Goal: Find specific page/section: Find specific page/section

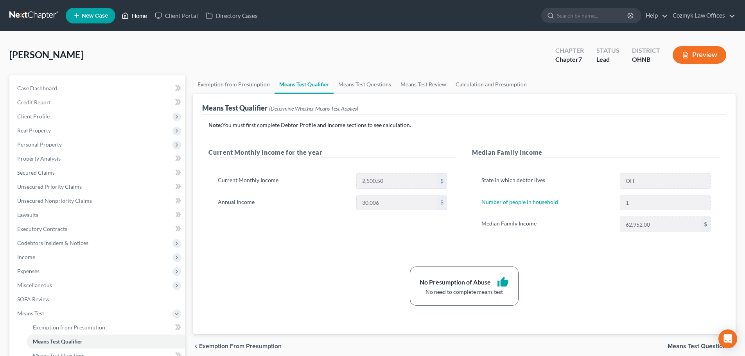
click at [138, 14] on link "Home" at bounding box center [134, 16] width 33 height 14
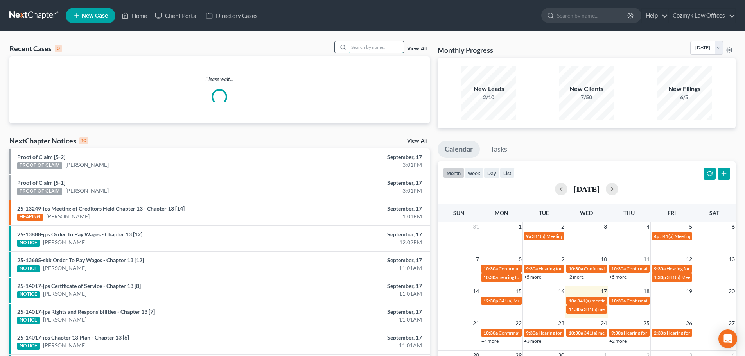
click at [361, 48] on input "search" at bounding box center [376, 46] width 55 height 11
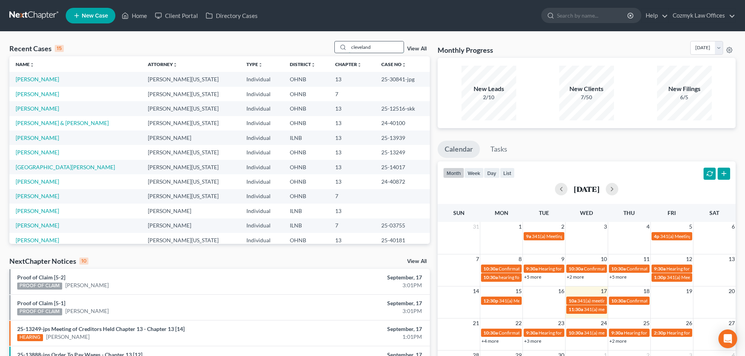
type input "cleveland"
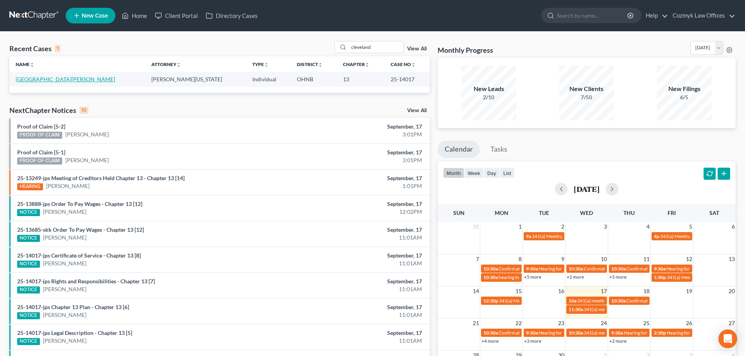
click at [23, 77] on link "[GEOGRAPHIC_DATA][PERSON_NAME]" at bounding box center [65, 79] width 99 height 7
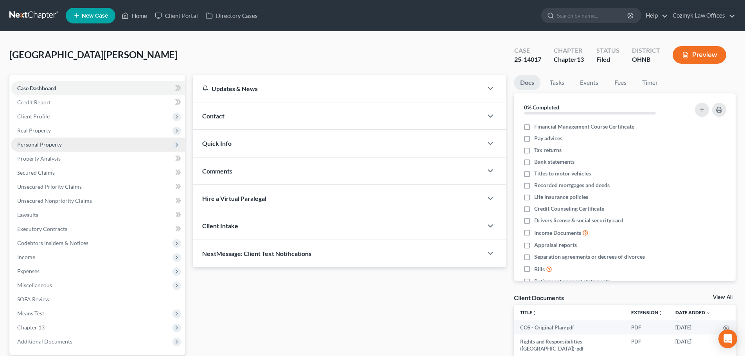
click at [42, 150] on span "Personal Property" at bounding box center [98, 145] width 174 height 14
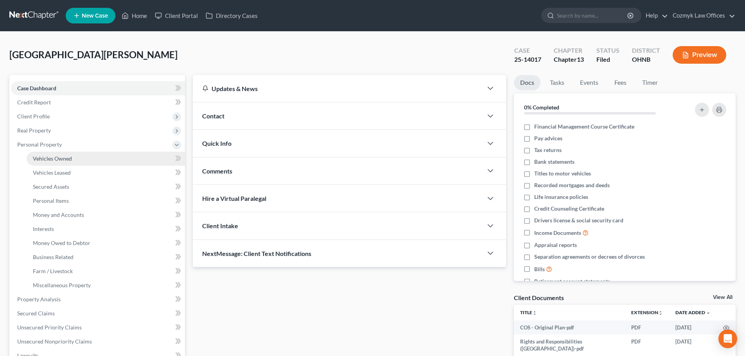
click at [47, 159] on span "Vehicles Owned" at bounding box center [52, 158] width 39 height 7
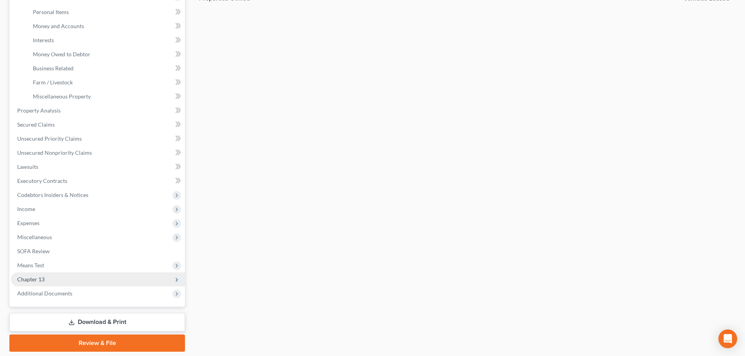
scroll to position [195, 0]
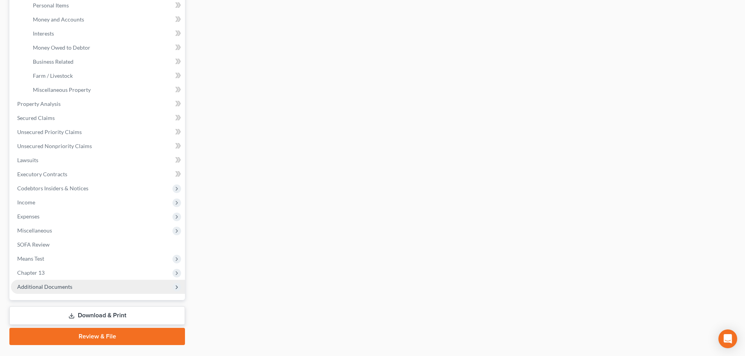
click at [66, 293] on span "Additional Documents" at bounding box center [98, 287] width 174 height 14
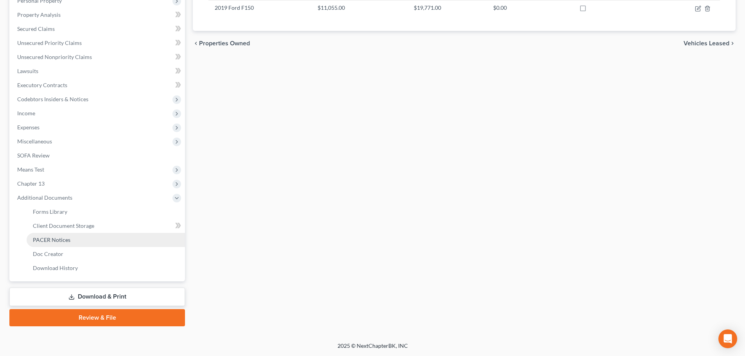
click at [66, 239] on span "PACER Notices" at bounding box center [52, 240] width 38 height 7
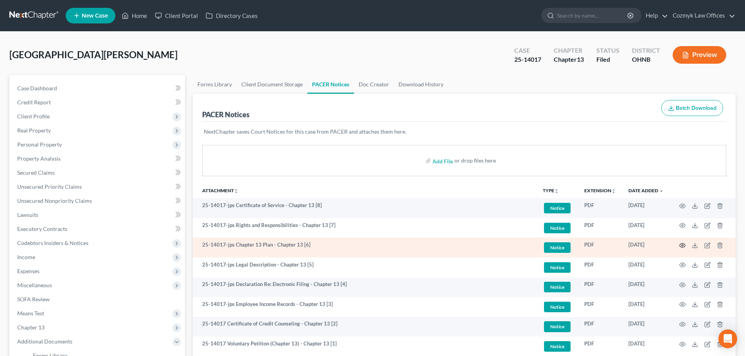
click at [683, 246] on circle "button" at bounding box center [682, 246] width 2 height 2
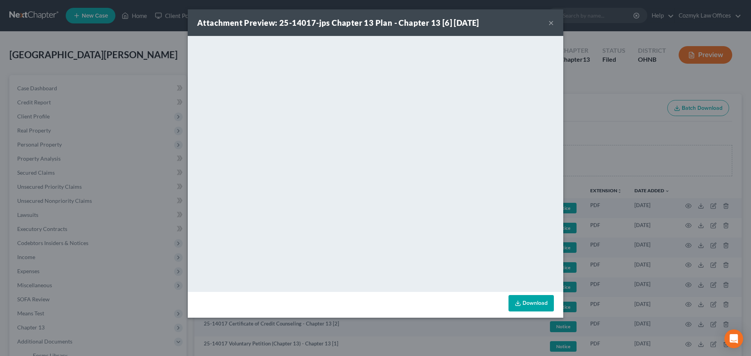
drag, startPoint x: 549, startPoint y: 20, endPoint x: 619, endPoint y: 84, distance: 94.9
click at [549, 20] on button "×" at bounding box center [550, 22] width 5 height 9
